Goal: Find specific page/section: Find specific page/section

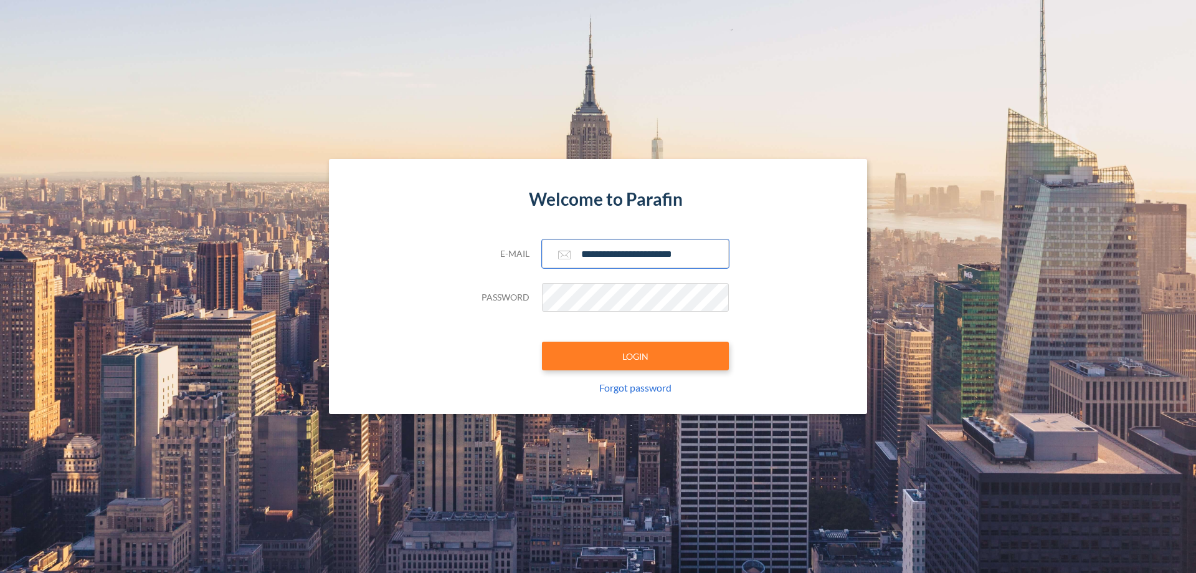
type input "**********"
click at [636, 356] on button "LOGIN" at bounding box center [635, 355] width 187 height 29
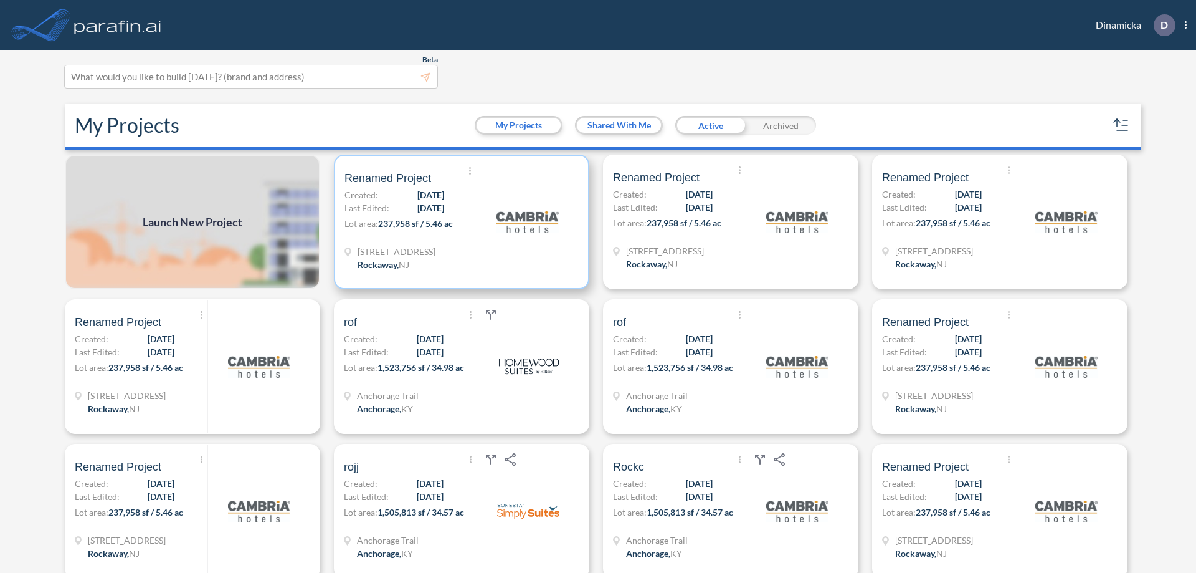
scroll to position [3, 0]
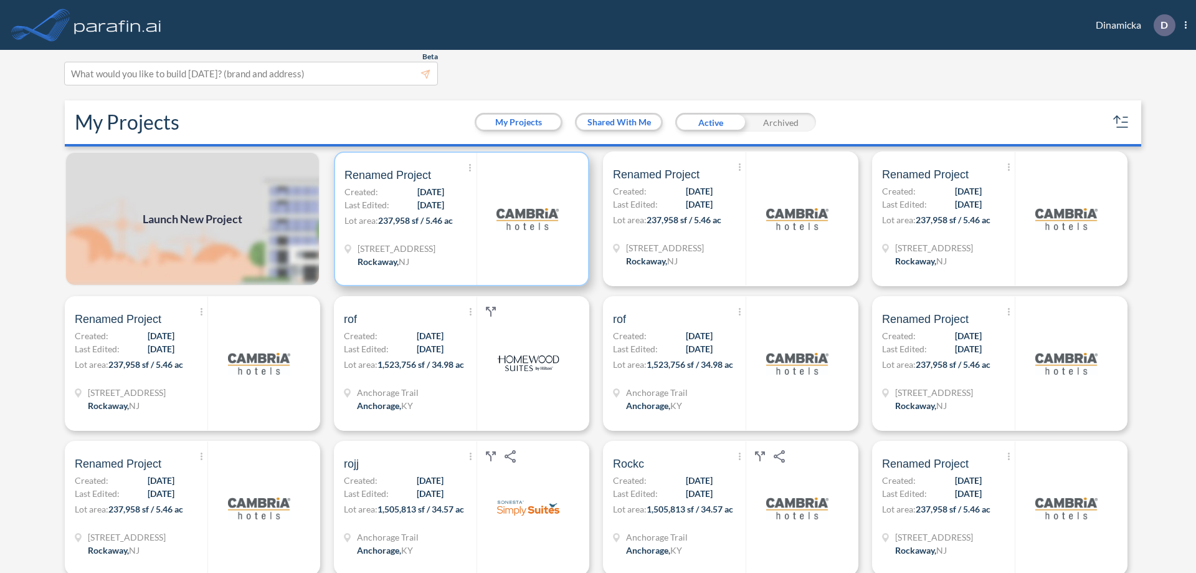
click at [459, 219] on p "Lot area: 237,958 sf / 5.46 ac" at bounding box center [411, 223] width 132 height 18
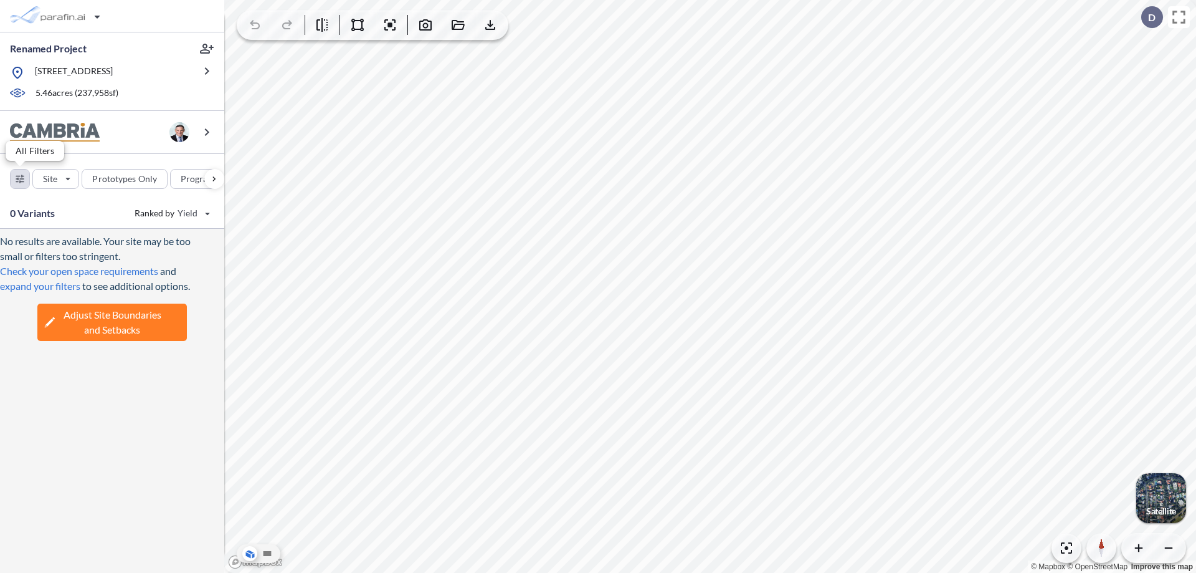
click at [20, 178] on div "button" at bounding box center [20, 178] width 19 height 19
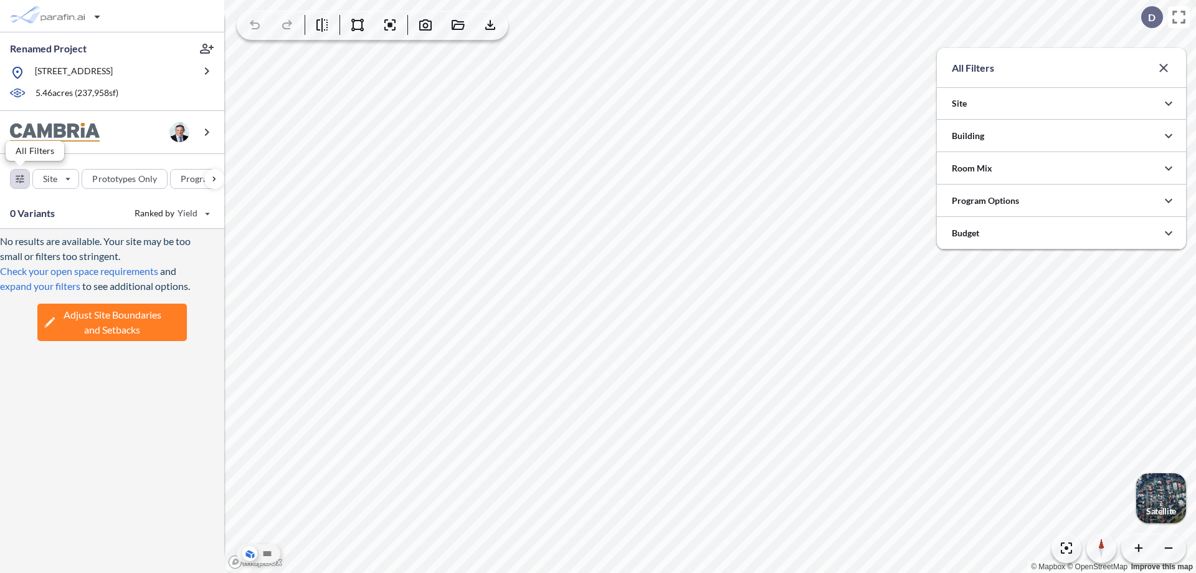
scroll to position [623144, 622895]
click at [1169, 136] on icon "button" at bounding box center [1169, 135] width 15 height 15
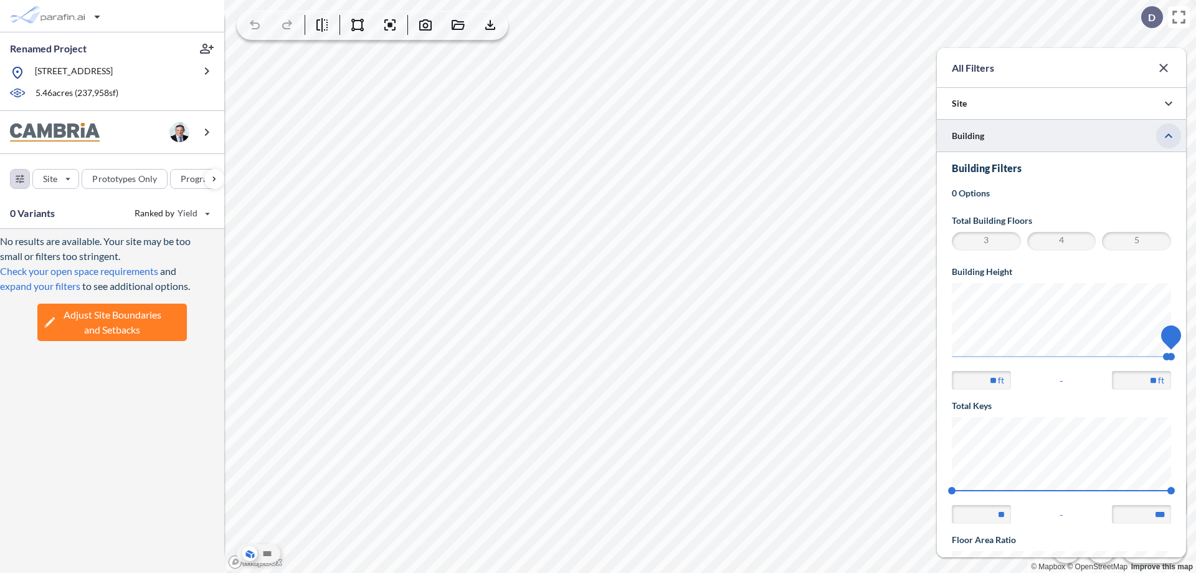
scroll to position [217, 0]
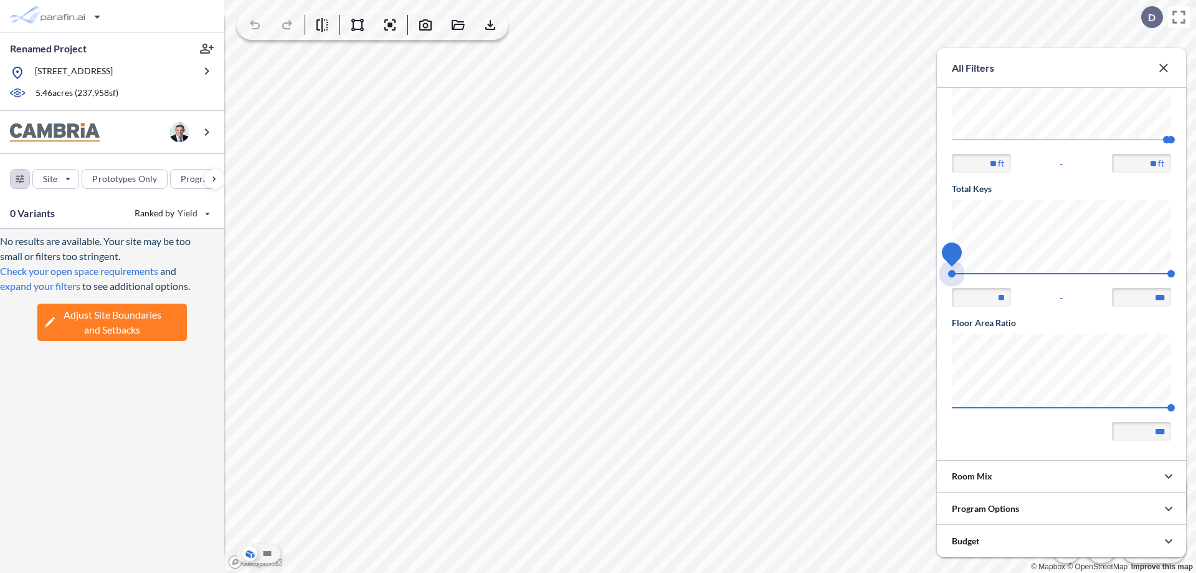
drag, startPoint x: 952, startPoint y: 274, endPoint x: 1172, endPoint y: 274, distance: 219.3
click at [1172, 274] on span "74 140" at bounding box center [1061, 277] width 219 height 9
type input "***"
